Goal: Find contact information: Find contact information

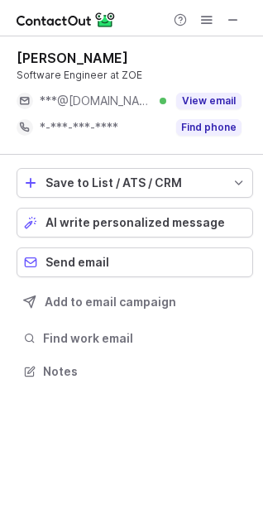
scroll to position [8, 8]
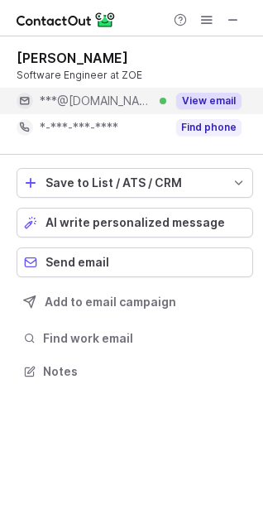
click at [223, 101] on button "View email" at bounding box center [208, 101] width 65 height 17
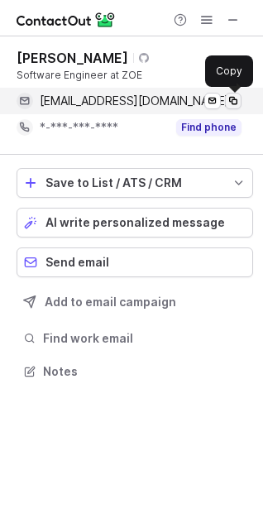
click at [227, 101] on span at bounding box center [233, 100] width 13 height 13
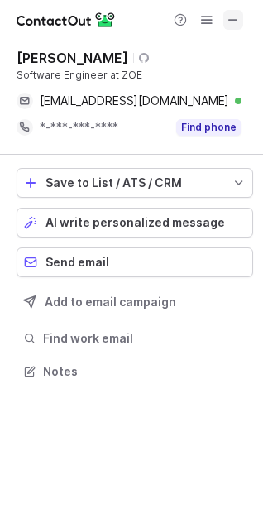
click at [227, 17] on span at bounding box center [233, 19] width 13 height 13
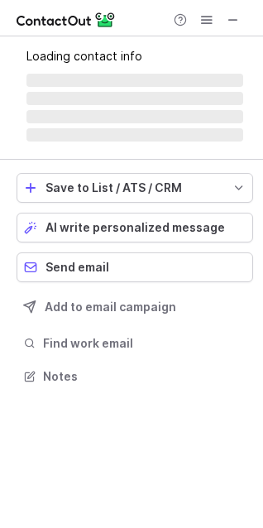
scroll to position [8, 8]
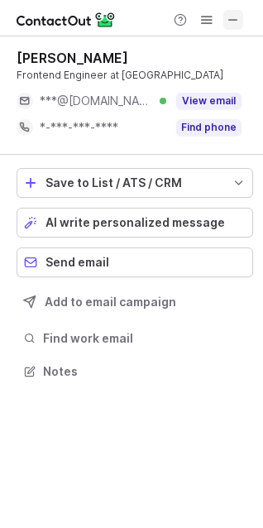
click at [231, 21] on span at bounding box center [233, 19] width 13 height 13
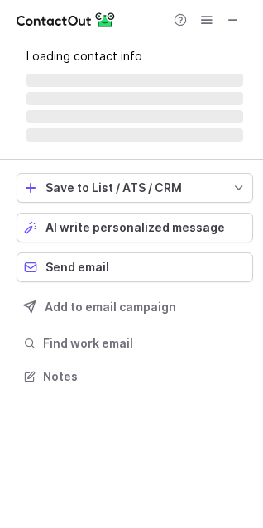
scroll to position [8, 8]
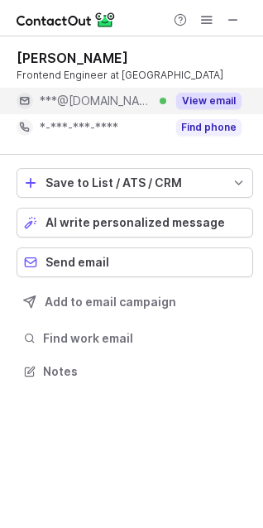
click at [227, 107] on button "View email" at bounding box center [208, 101] width 65 height 17
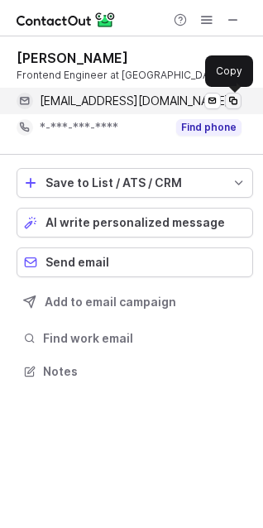
click at [230, 106] on span at bounding box center [233, 100] width 13 height 13
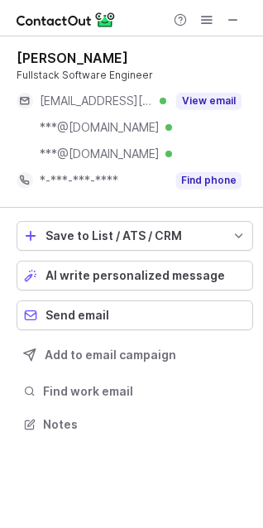
scroll to position [413, 263]
click at [233, 15] on span at bounding box center [233, 19] width 13 height 13
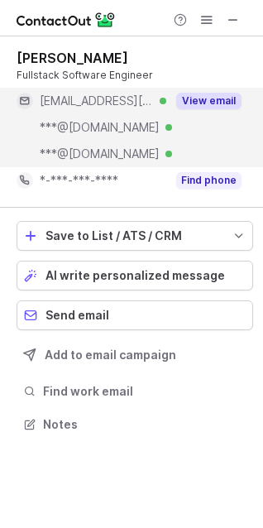
click at [230, 106] on button "View email" at bounding box center [208, 101] width 65 height 17
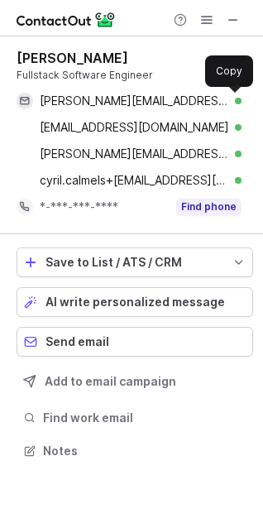
scroll to position [439, 263]
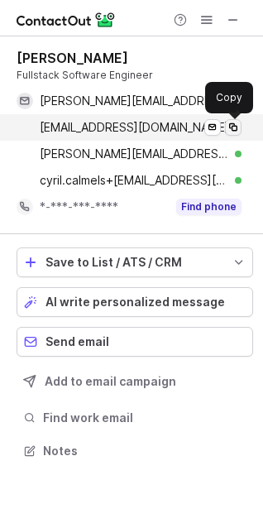
click at [237, 134] on button at bounding box center [233, 127] width 17 height 17
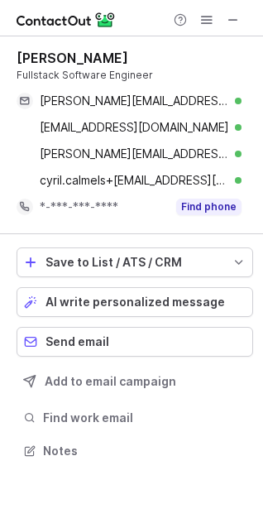
click at [241, 5] on div at bounding box center [131, 18] width 263 height 36
click at [234, 15] on span at bounding box center [233, 19] width 13 height 13
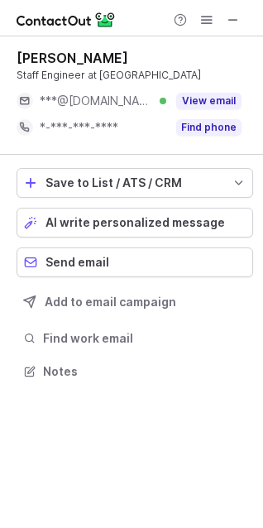
scroll to position [359, 263]
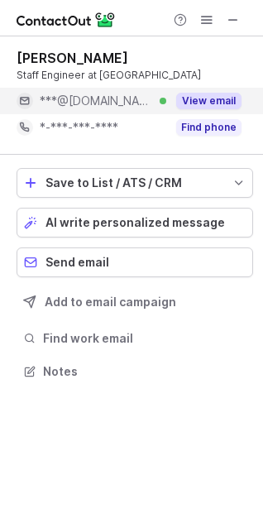
click at [218, 93] on button "View email" at bounding box center [208, 101] width 65 height 17
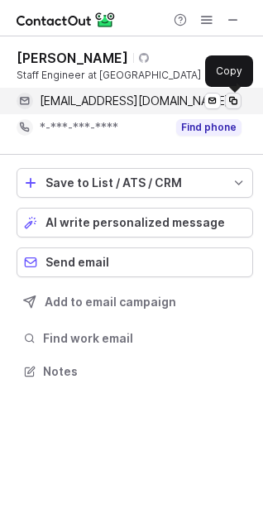
click at [231, 103] on span at bounding box center [233, 100] width 13 height 13
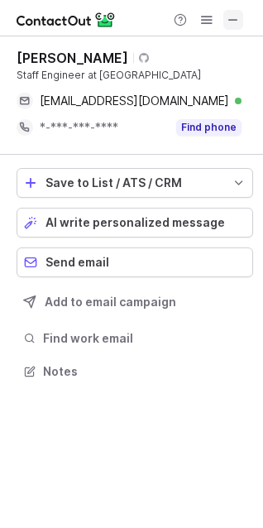
click at [233, 18] on span at bounding box center [233, 19] width 13 height 13
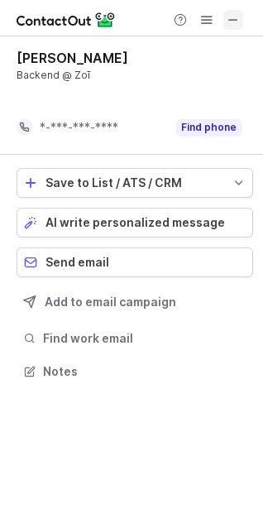
scroll to position [8, 8]
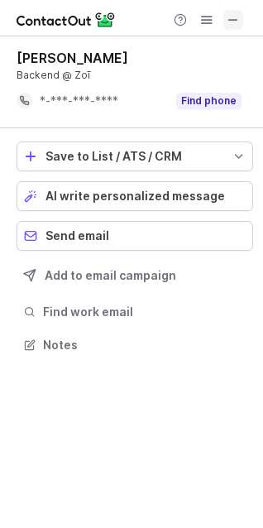
click at [236, 22] on span at bounding box center [233, 19] width 13 height 13
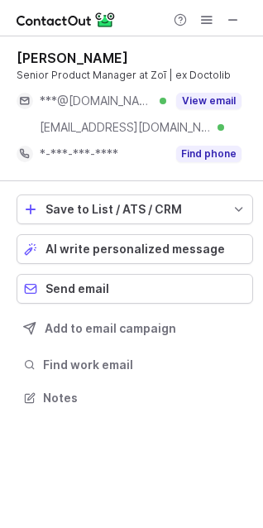
scroll to position [386, 263]
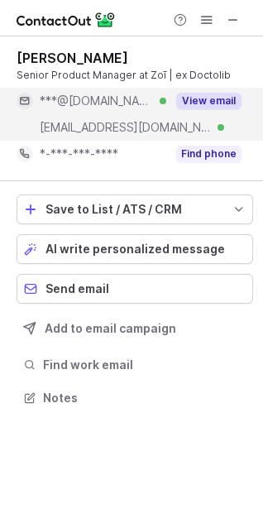
click at [234, 101] on button "View email" at bounding box center [208, 101] width 65 height 17
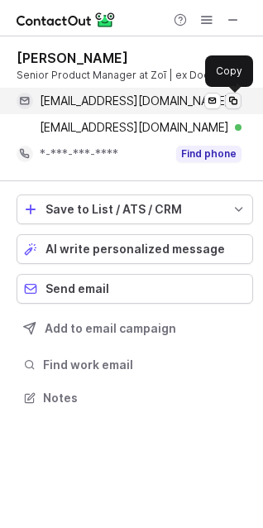
click at [233, 103] on span at bounding box center [233, 100] width 13 height 13
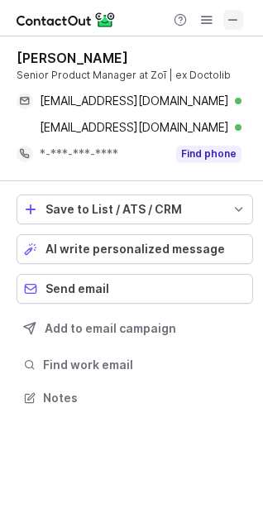
click at [236, 17] on span at bounding box center [233, 19] width 13 height 13
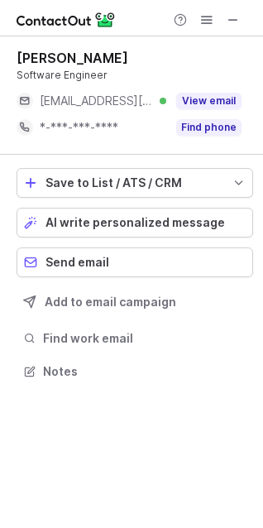
scroll to position [359, 263]
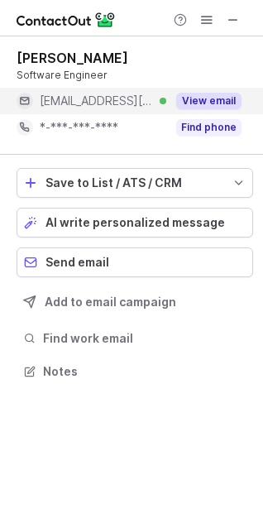
click at [230, 103] on button "View email" at bounding box center [208, 101] width 65 height 17
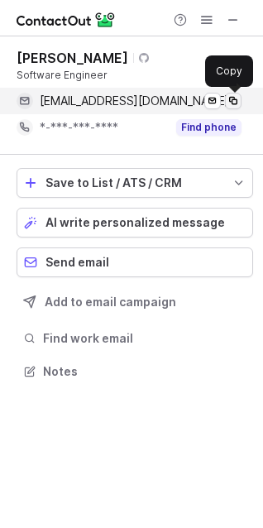
click at [236, 103] on span at bounding box center [233, 100] width 13 height 13
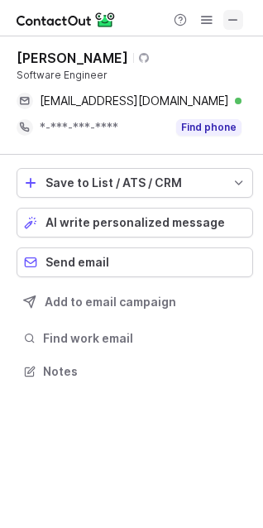
click at [237, 18] on span at bounding box center [233, 19] width 13 height 13
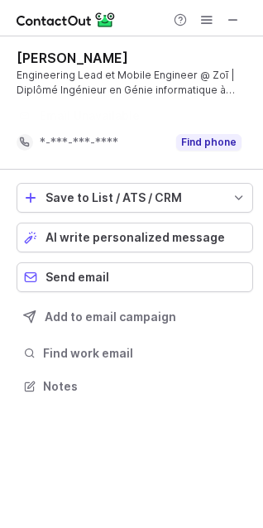
scroll to position [8, 8]
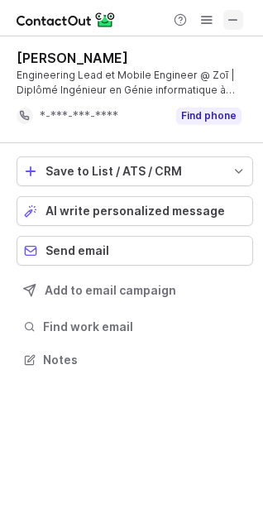
click at [238, 18] on span at bounding box center [233, 19] width 13 height 13
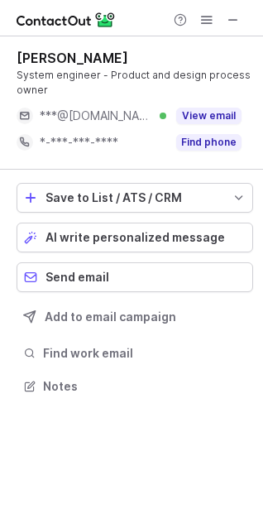
scroll to position [374, 263]
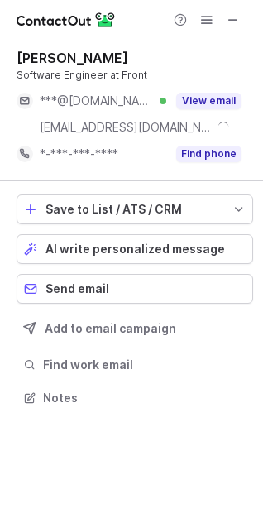
scroll to position [386, 263]
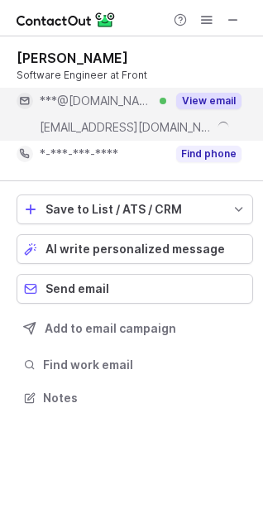
click at [227, 92] on div "View email" at bounding box center [203, 101] width 75 height 26
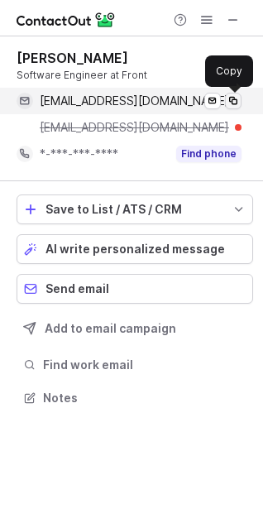
click at [233, 105] on span at bounding box center [233, 100] width 13 height 13
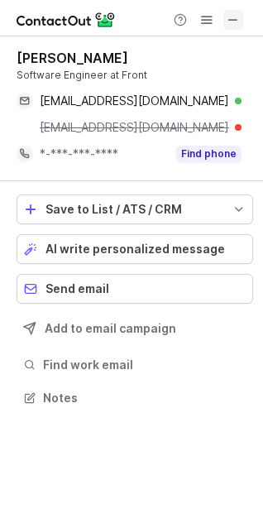
click at [232, 22] on span at bounding box center [233, 19] width 13 height 13
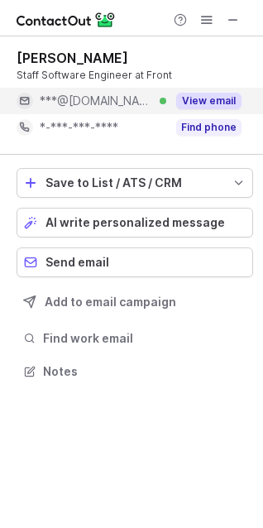
scroll to position [359, 263]
click at [232, 103] on button "View email" at bounding box center [208, 101] width 65 height 17
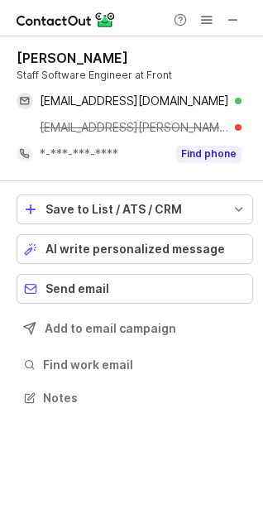
scroll to position [386, 263]
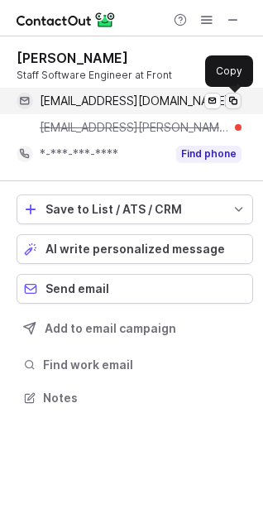
click at [233, 103] on span at bounding box center [233, 100] width 13 height 13
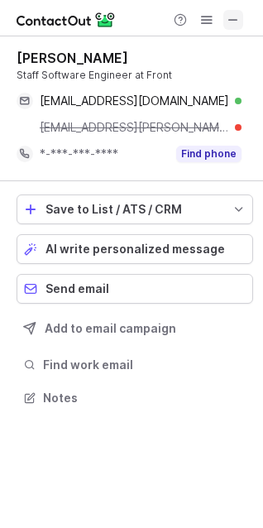
click at [235, 18] on span at bounding box center [233, 19] width 13 height 13
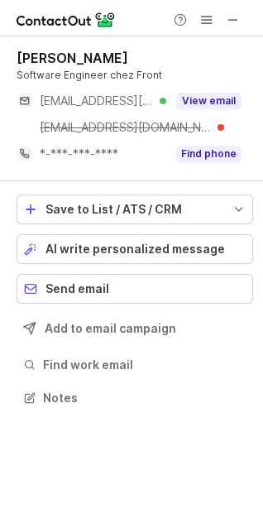
scroll to position [386, 263]
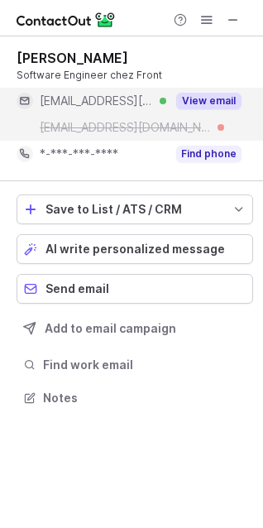
click at [238, 101] on button "View email" at bounding box center [208, 101] width 65 height 17
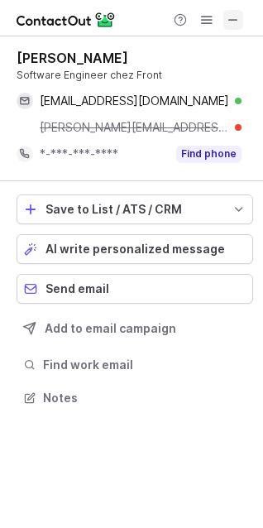
click at [237, 17] on span at bounding box center [233, 19] width 13 height 13
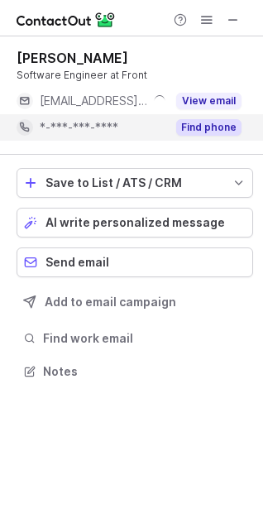
scroll to position [8, 8]
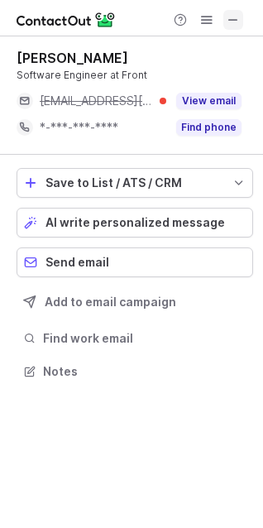
click at [230, 22] on span at bounding box center [233, 19] width 13 height 13
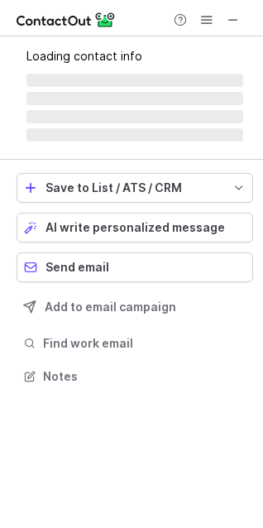
scroll to position [386, 263]
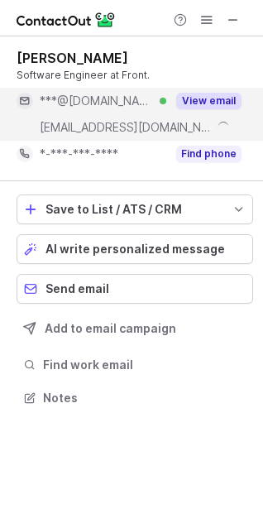
click at [231, 93] on button "View email" at bounding box center [208, 101] width 65 height 17
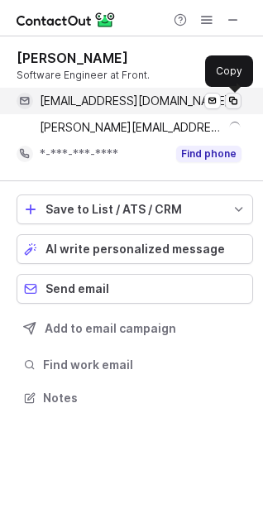
click at [240, 101] on button at bounding box center [233, 101] width 17 height 17
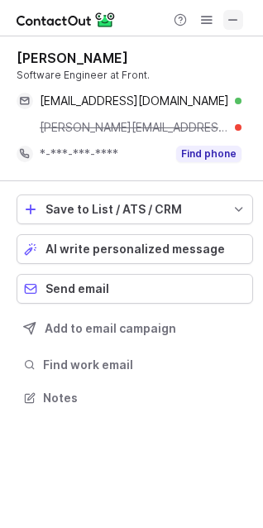
click at [230, 22] on span at bounding box center [233, 19] width 13 height 13
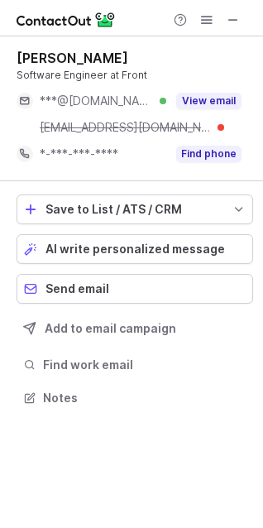
scroll to position [386, 263]
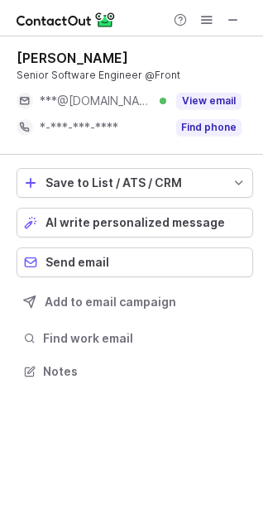
scroll to position [359, 263]
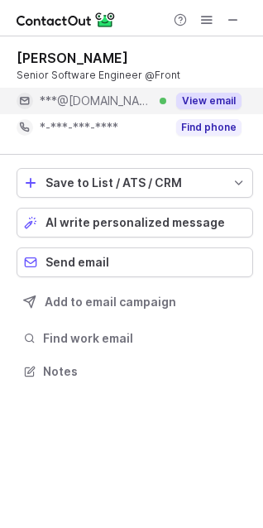
click at [225, 94] on button "View email" at bounding box center [208, 101] width 65 height 17
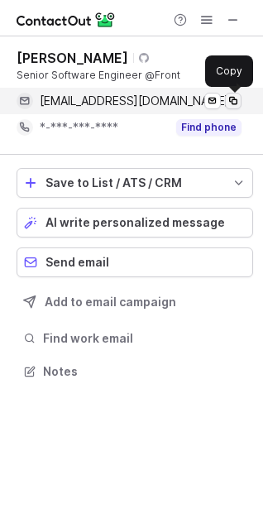
click at [228, 105] on span at bounding box center [233, 100] width 13 height 13
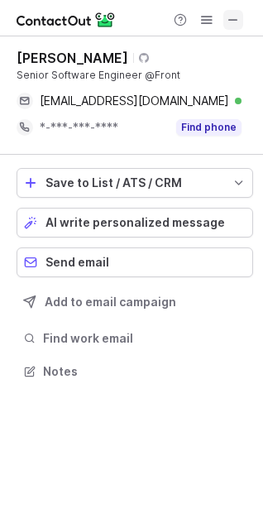
click at [232, 23] on span at bounding box center [233, 19] width 13 height 13
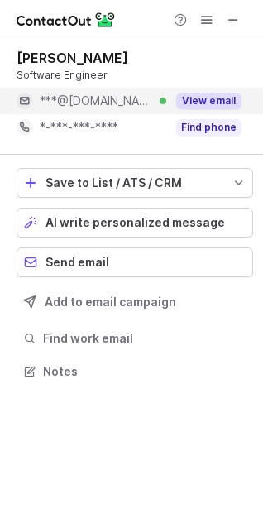
scroll to position [8, 8]
click at [223, 104] on button "View email" at bounding box center [208, 101] width 65 height 17
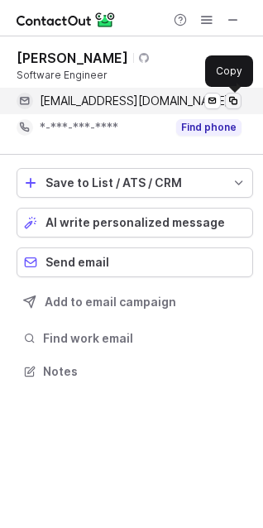
click at [237, 100] on span at bounding box center [233, 100] width 13 height 13
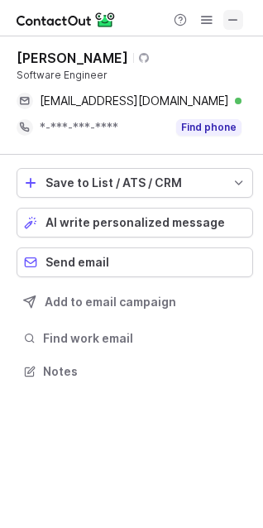
click at [235, 22] on span at bounding box center [233, 19] width 13 height 13
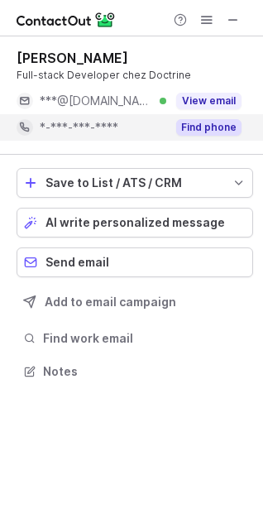
scroll to position [8, 8]
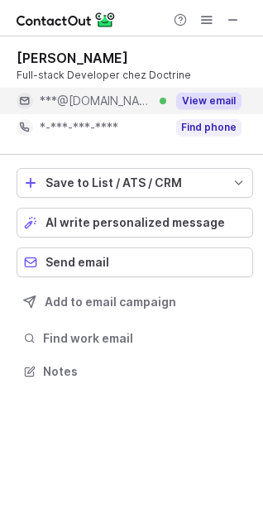
click at [229, 101] on button "View email" at bounding box center [208, 101] width 65 height 17
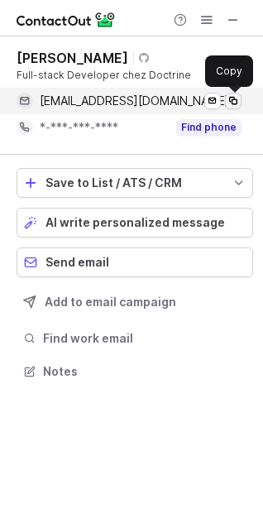
click at [232, 102] on span at bounding box center [233, 100] width 13 height 13
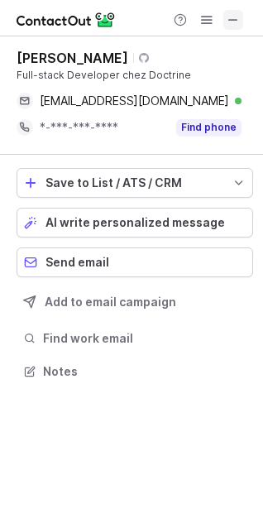
click at [225, 21] on button at bounding box center [233, 20] width 20 height 20
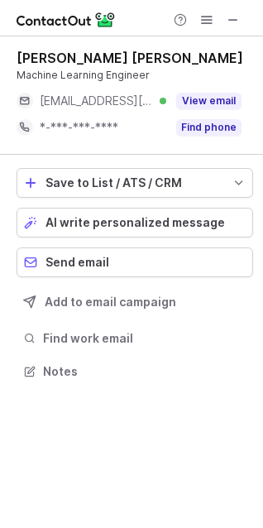
scroll to position [359, 263]
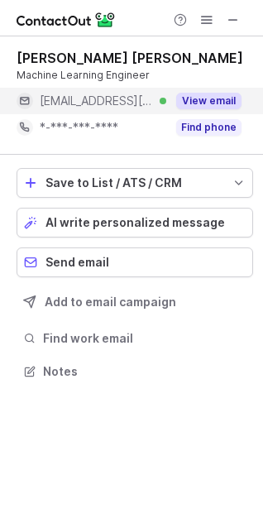
click at [225, 110] on div "View email" at bounding box center [203, 101] width 75 height 26
click at [166, 110] on div "***@bertinibaldassini.com Verified" at bounding box center [92, 101] width 150 height 26
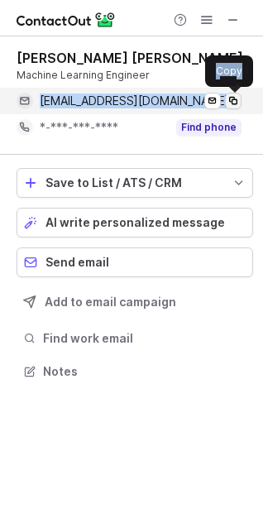
click at [231, 107] on span at bounding box center [233, 100] width 13 height 13
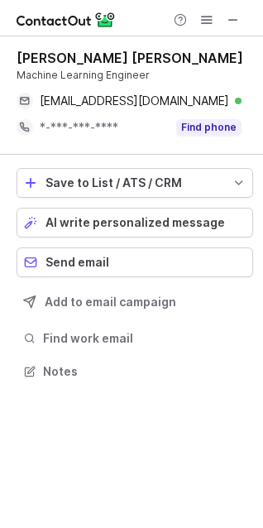
click at [244, 17] on div at bounding box center [206, 20] width 79 height 20
click at [233, 17] on span at bounding box center [233, 19] width 13 height 13
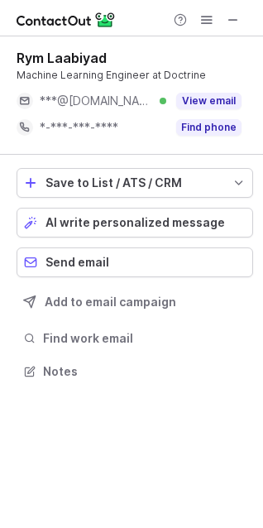
scroll to position [359, 263]
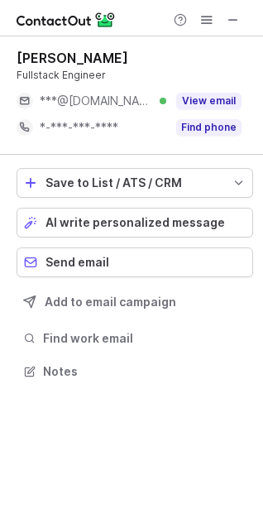
scroll to position [359, 263]
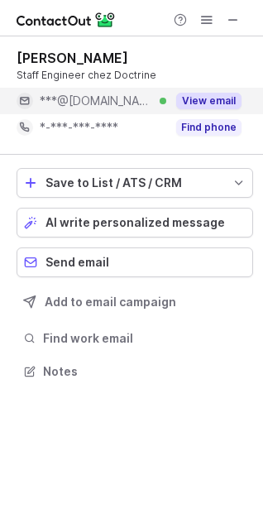
scroll to position [8, 8]
click at [225, 106] on button "View email" at bounding box center [208, 101] width 65 height 17
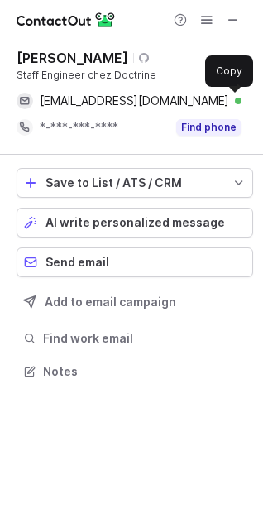
click at [225, 106] on button at bounding box center [233, 101] width 17 height 17
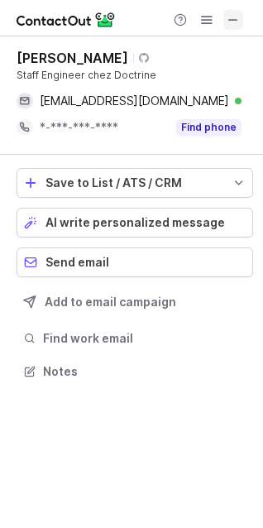
click at [230, 26] on span at bounding box center [233, 19] width 13 height 13
